Goal: Task Accomplishment & Management: Use online tool/utility

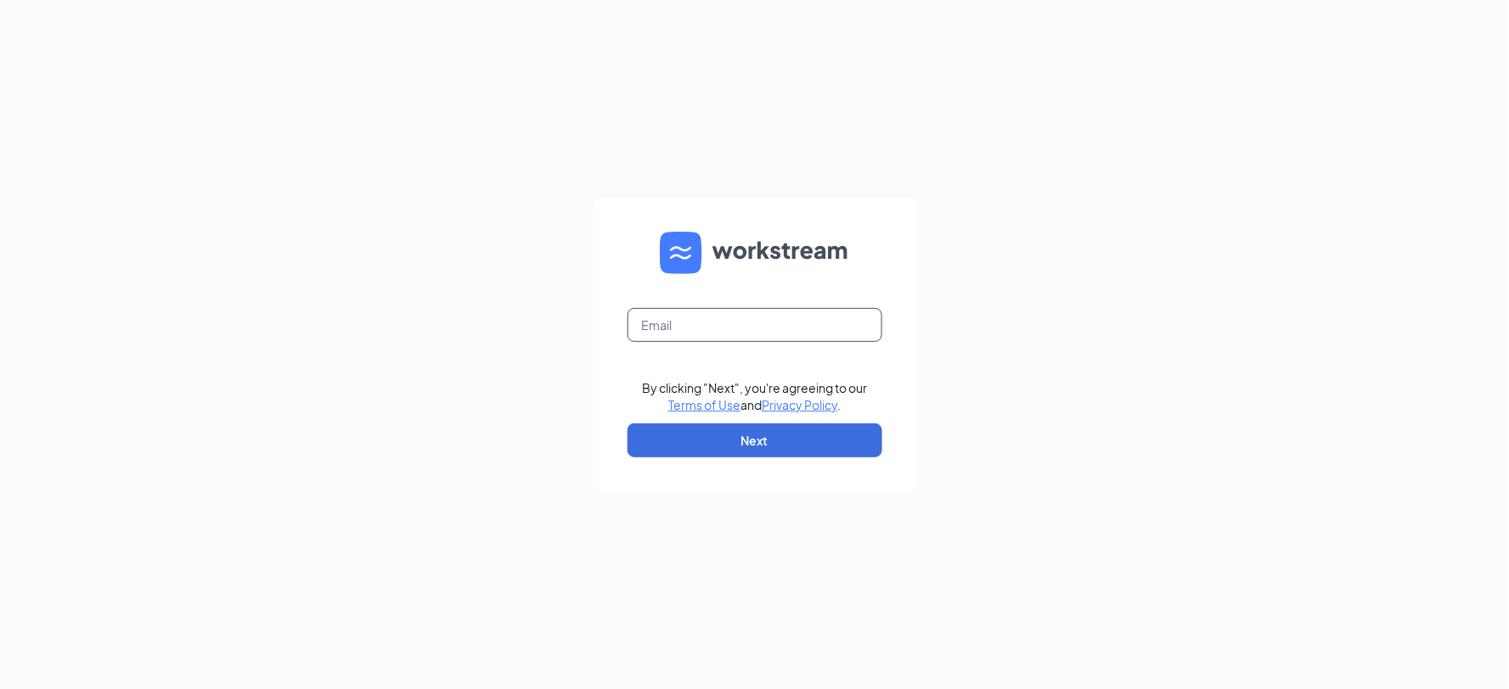
click at [724, 331] on input "text" at bounding box center [755, 325] width 255 height 34
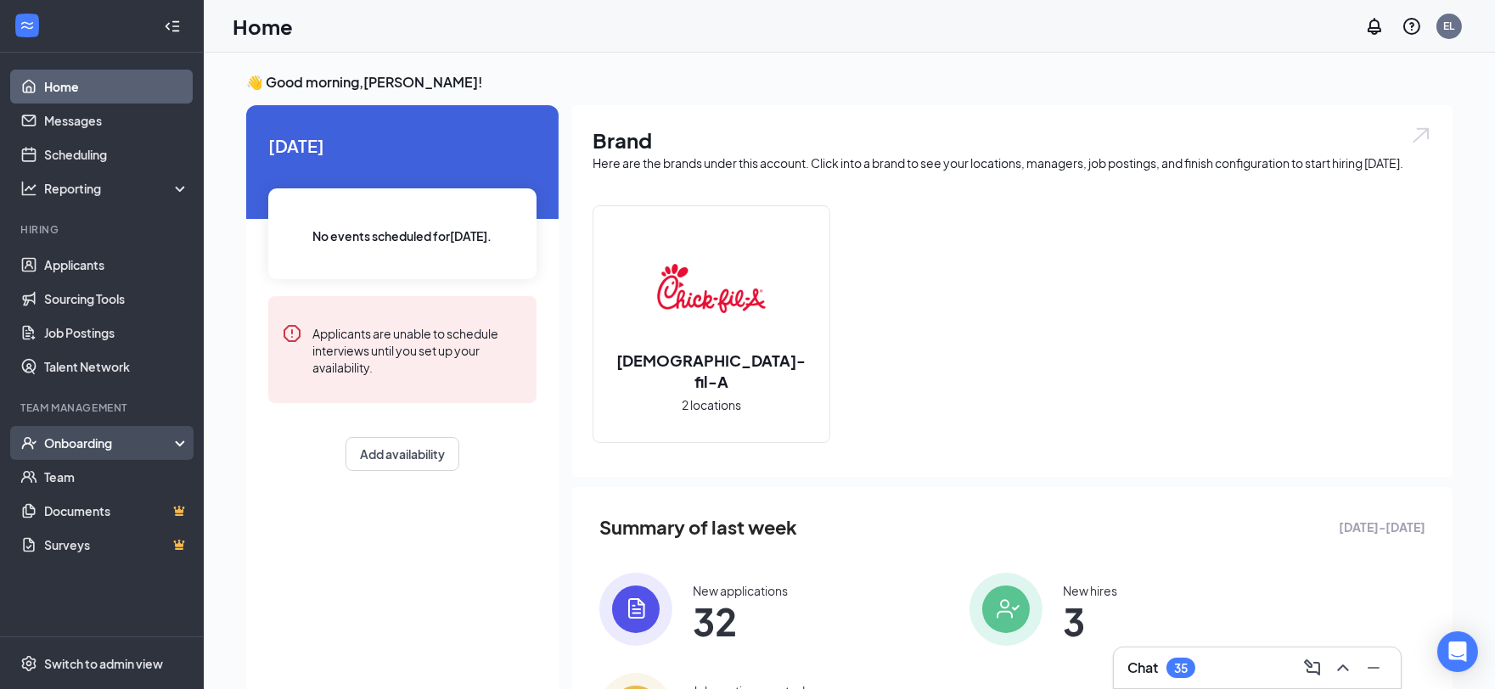
click at [166, 435] on div "Onboarding" at bounding box center [109, 443] width 131 height 17
drag, startPoint x: 106, startPoint y: 469, endPoint x: 133, endPoint y: 440, distance: 39.6
click at [106, 469] on link "Overview" at bounding box center [116, 477] width 145 height 34
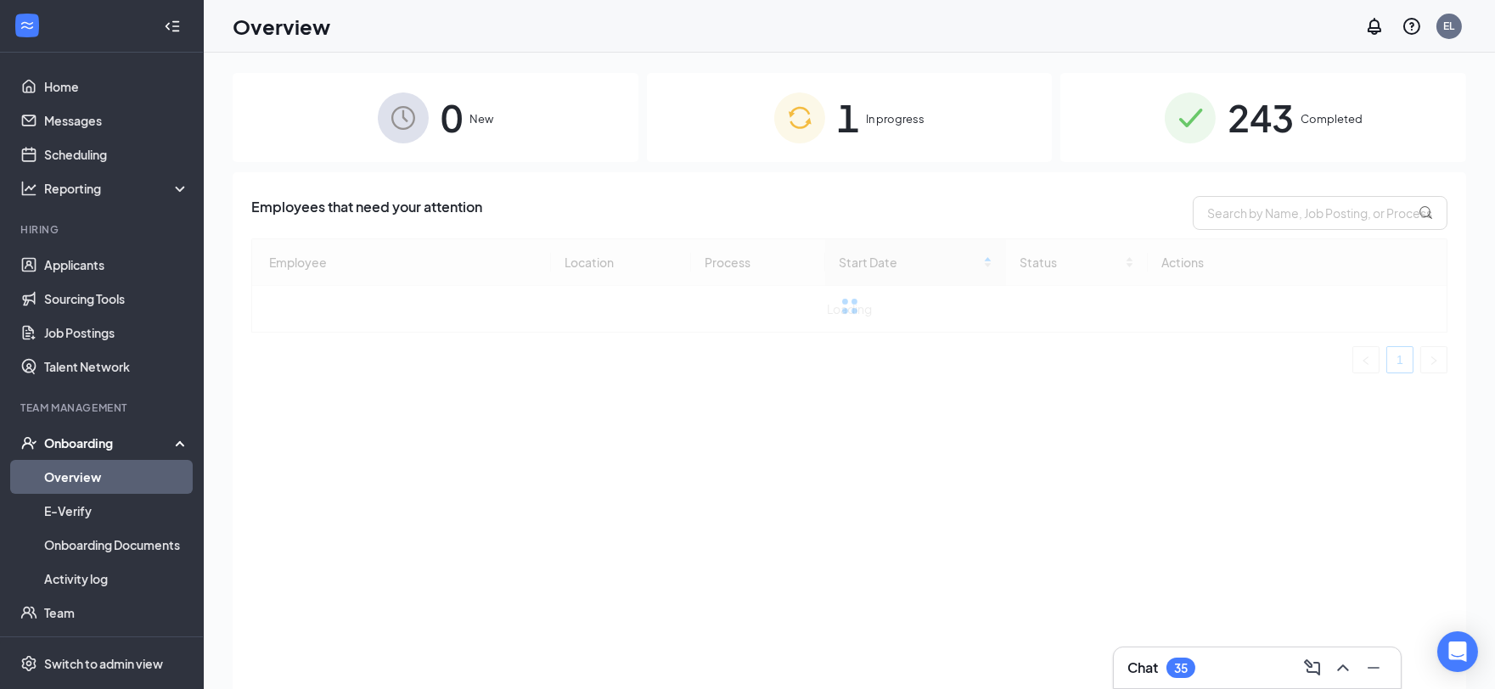
click at [892, 132] on div "1 In progress" at bounding box center [850, 117] width 406 height 89
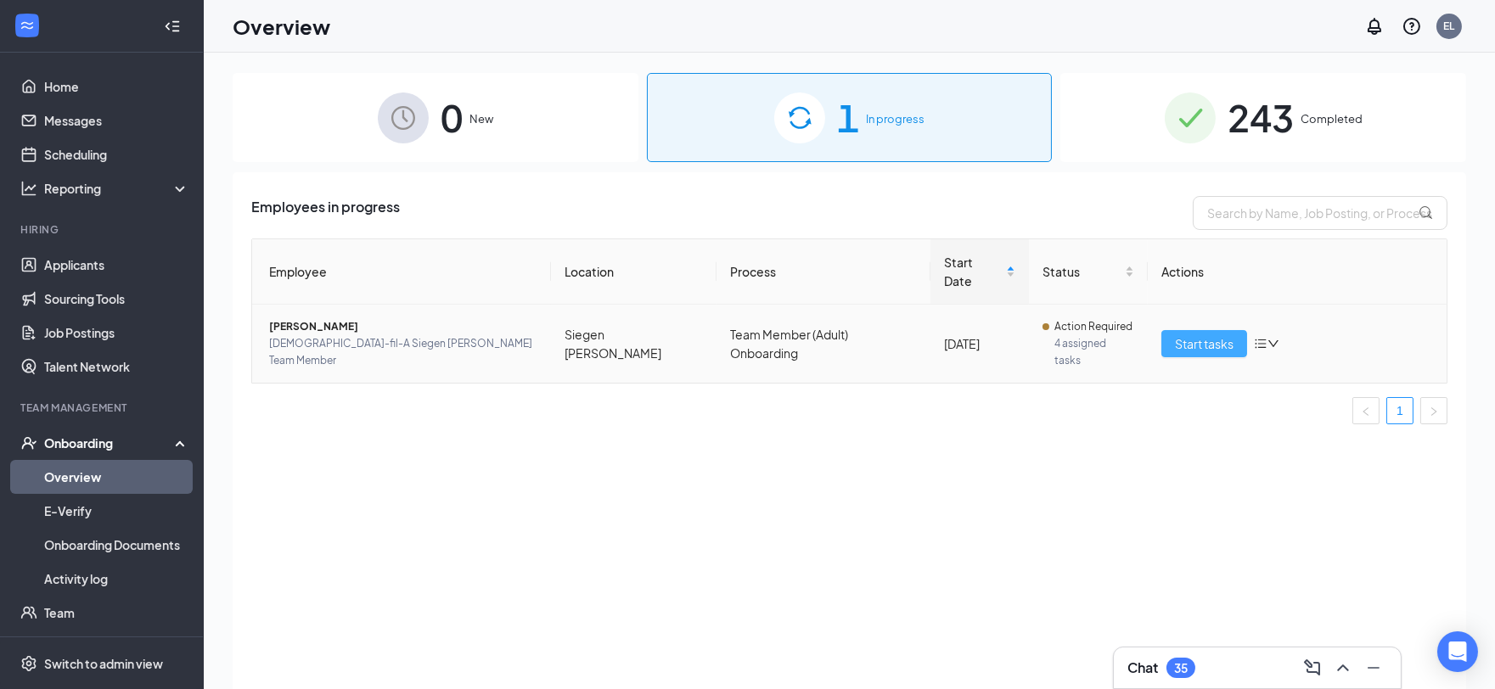
click at [1203, 335] on span "Start tasks" at bounding box center [1204, 344] width 59 height 19
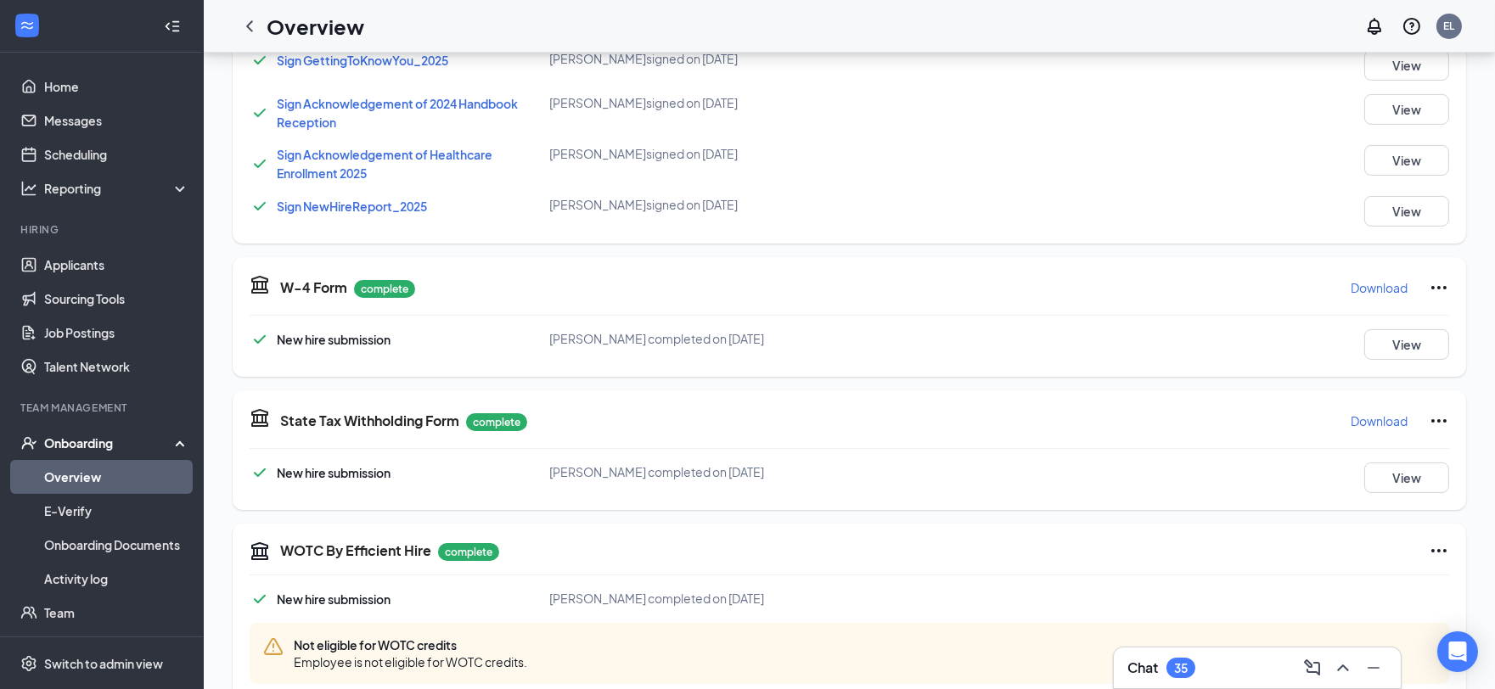
scroll to position [488, 0]
